Goal: Information Seeking & Learning: Learn about a topic

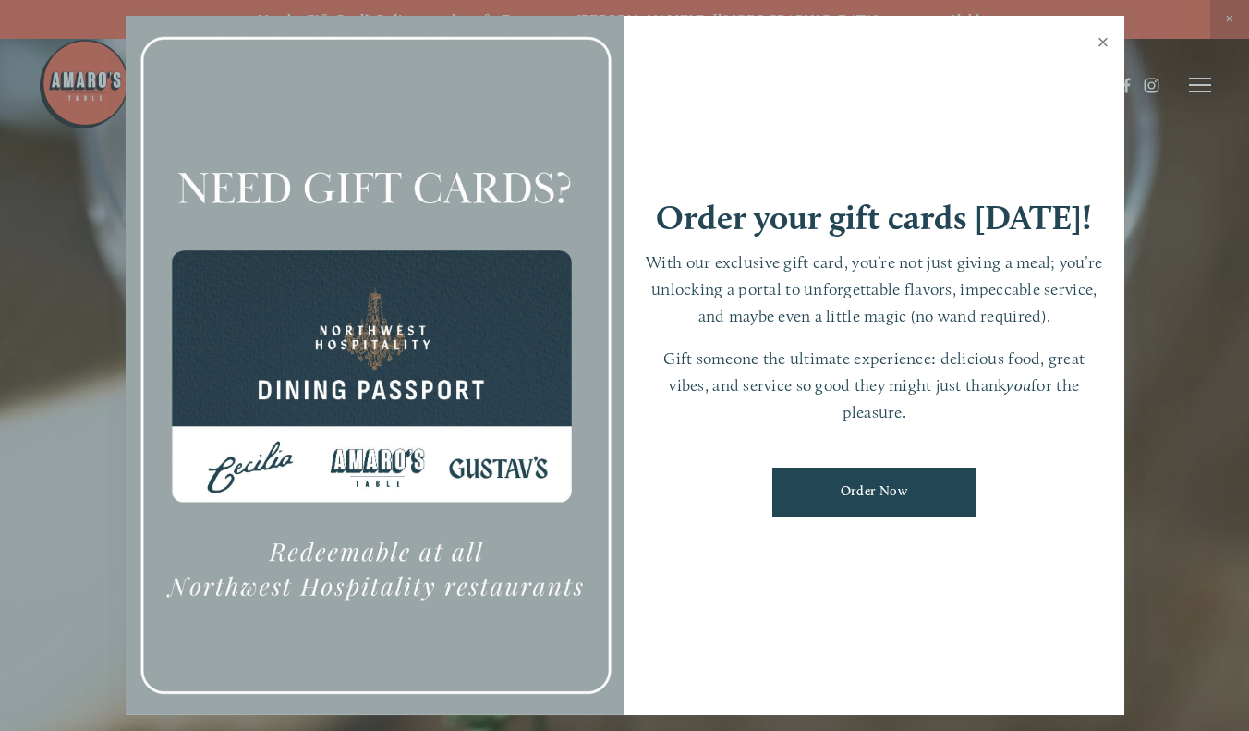
click at [1105, 47] on link "Close" at bounding box center [1104, 44] width 36 height 52
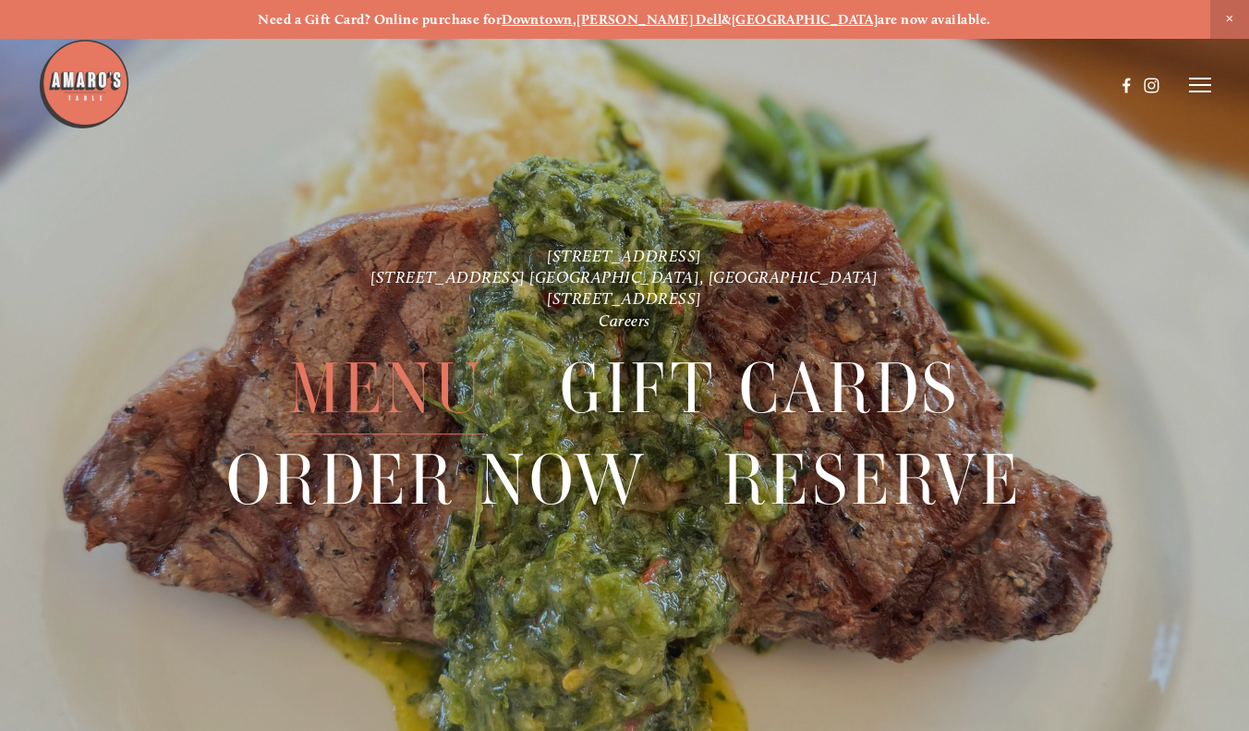
click at [374, 388] on span "Menu" at bounding box center [387, 389] width 196 height 91
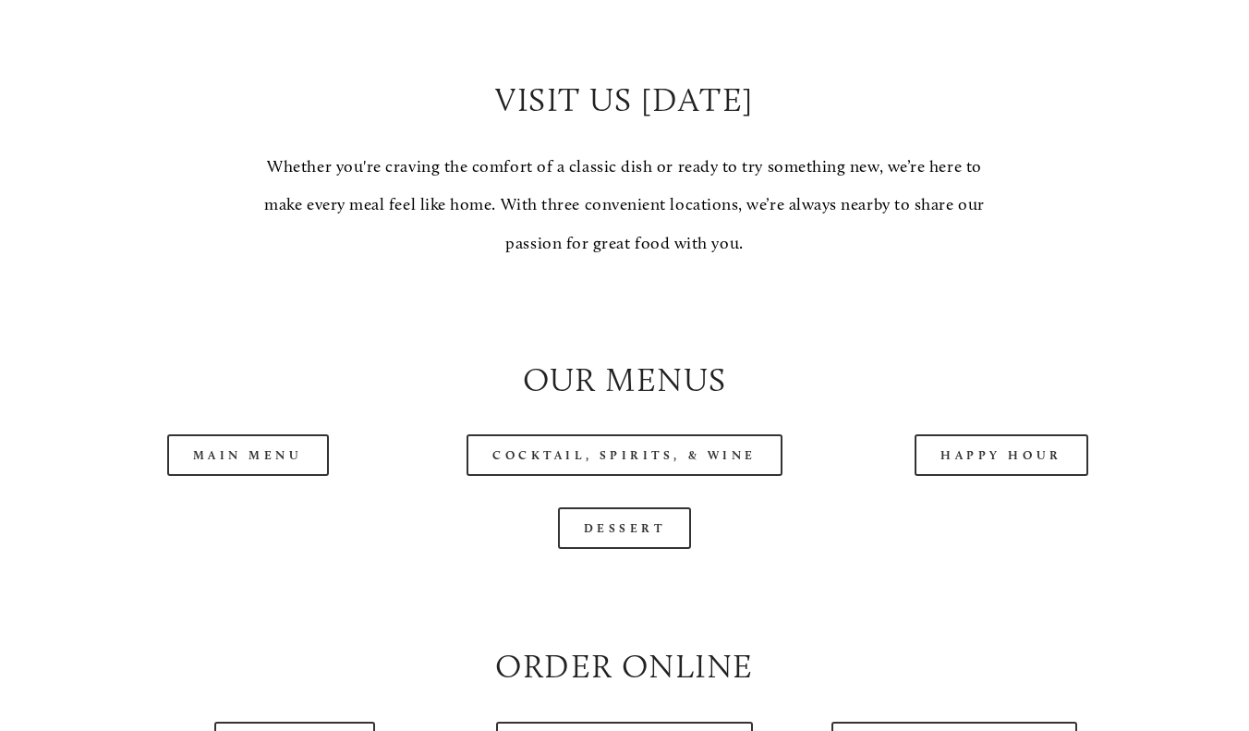
scroll to position [1507, 0]
click at [1038, 439] on link "Happy Hour" at bounding box center [1002, 453] width 174 height 42
click at [242, 435] on link "Main Menu" at bounding box center [248, 453] width 162 height 42
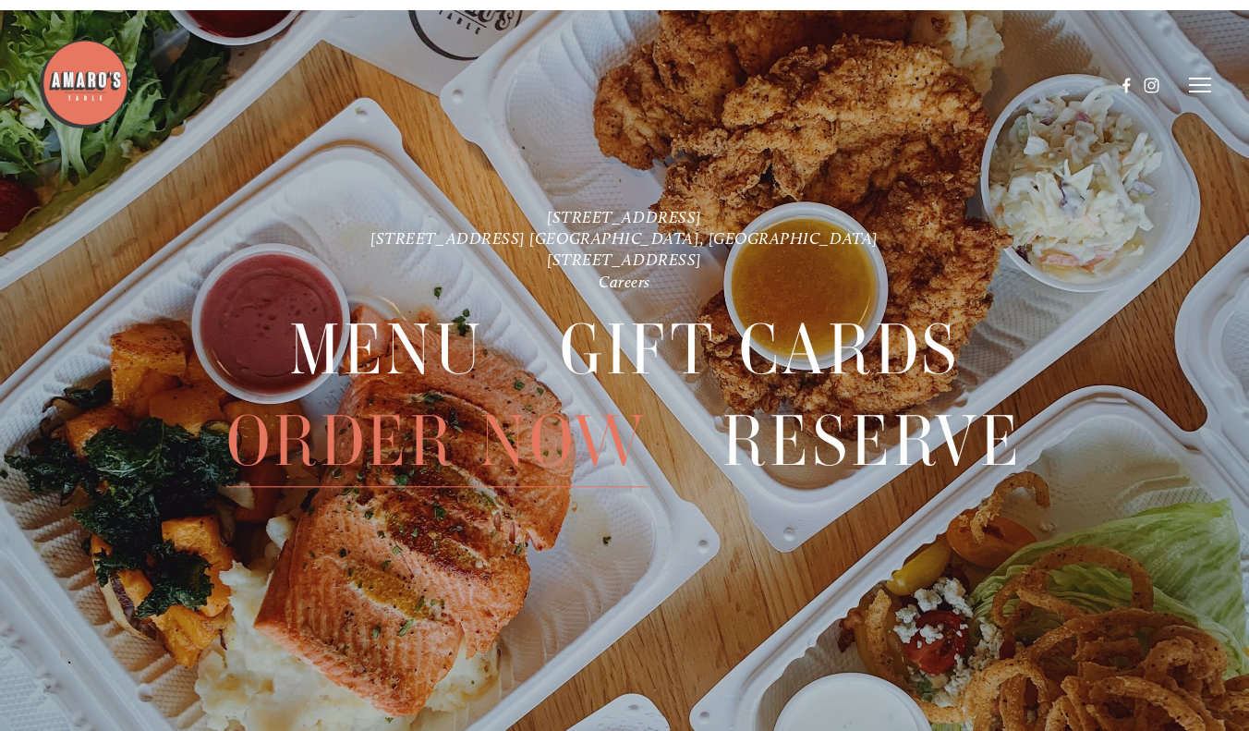
scroll to position [3938, 0]
